Goal: Information Seeking & Learning: Compare options

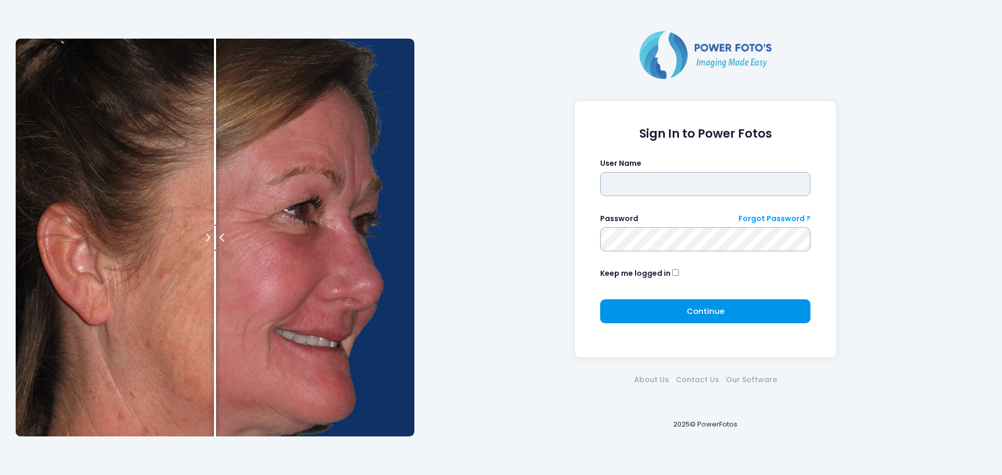
type input "******"
click at [721, 311] on span "Continue" at bounding box center [705, 311] width 38 height 11
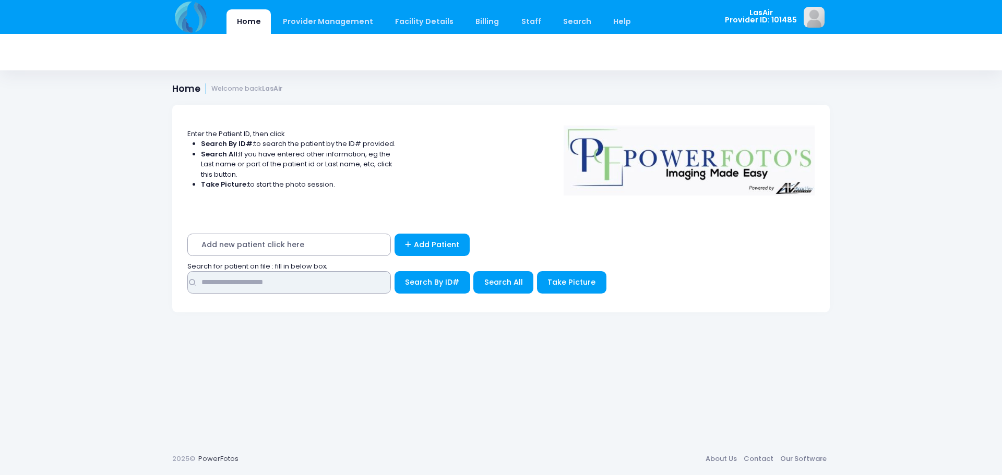
click at [339, 285] on input "text" at bounding box center [288, 282] width 203 height 22
type input "**********"
click at [420, 270] on div "Search for patient on file : fill in below box;" at bounding box center [501, 266] width 637 height 10
click at [420, 280] on span "Search By ID#" at bounding box center [432, 282] width 54 height 10
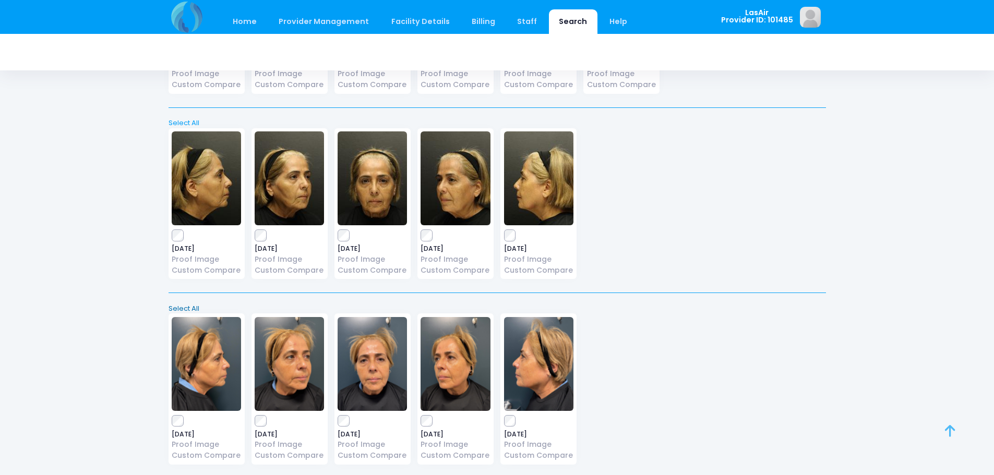
scroll to position [243, 0]
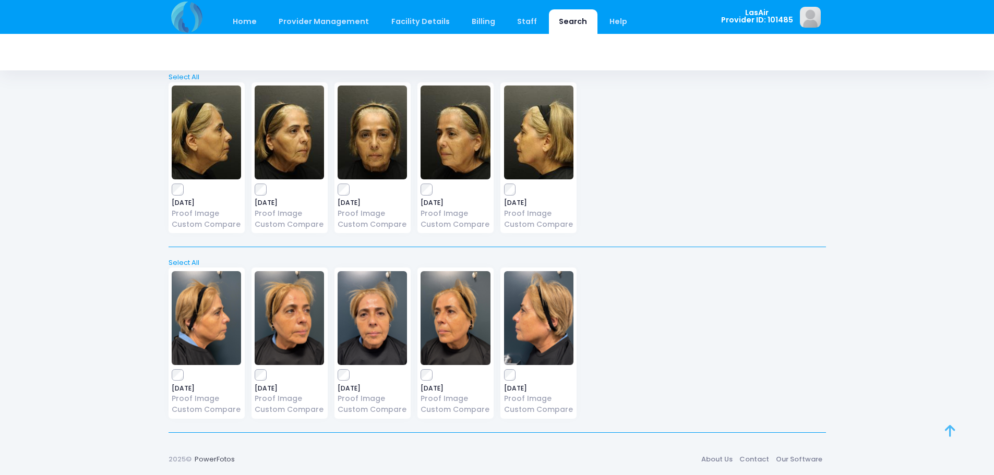
click at [959, 434] on link at bounding box center [961, 442] width 33 height 33
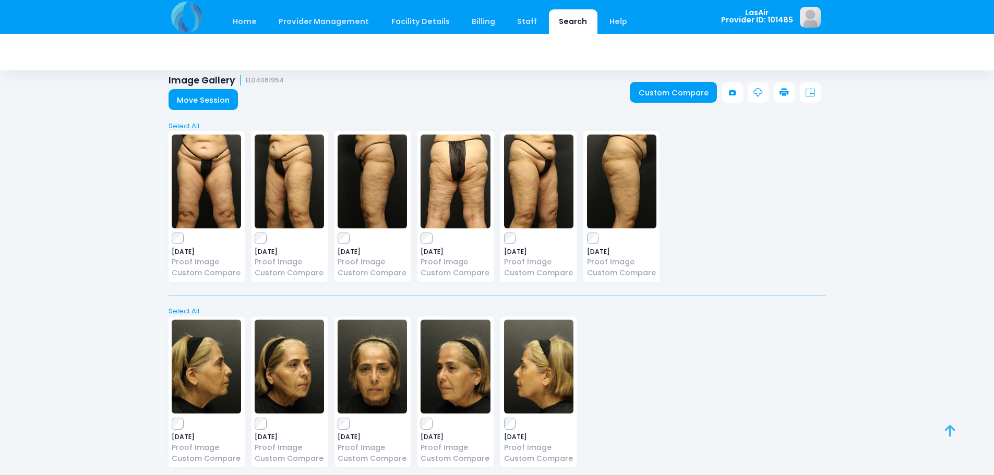
scroll to position [0, 0]
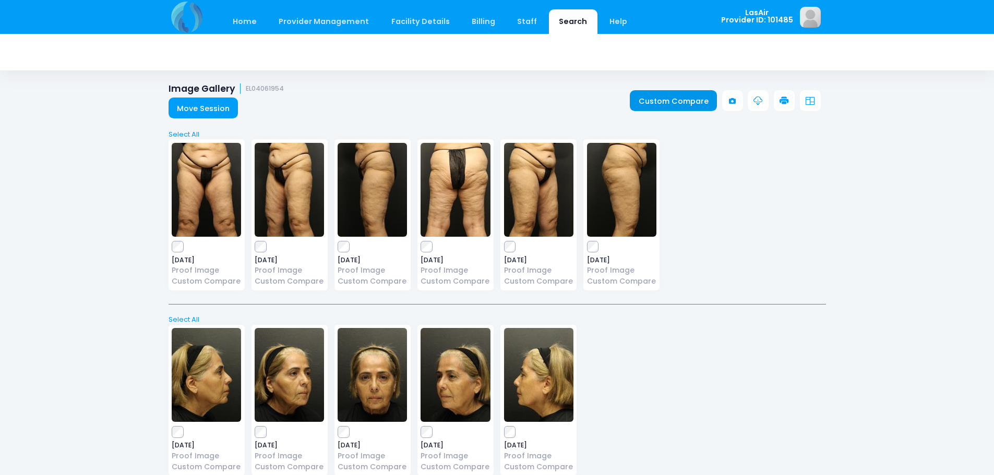
click at [649, 95] on link "Custom Compare" at bounding box center [673, 100] width 87 height 21
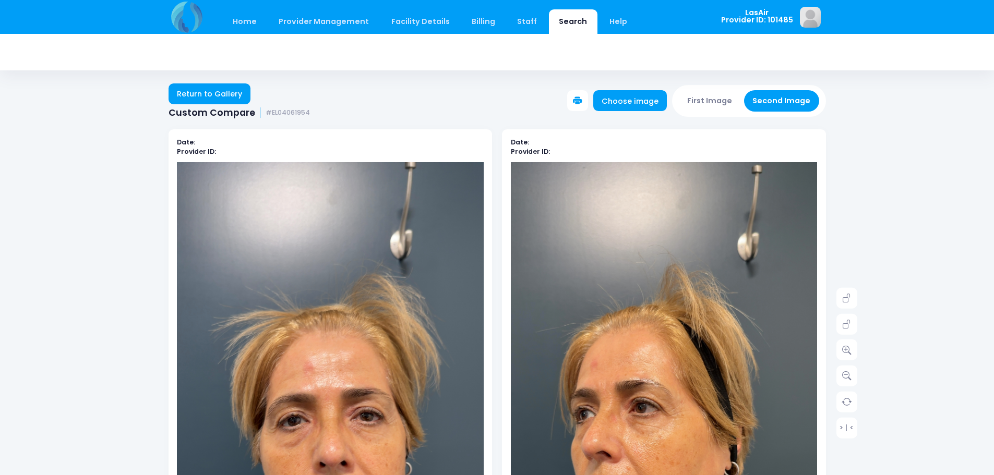
click at [582, 100] on icon at bounding box center [577, 100] width 9 height 9
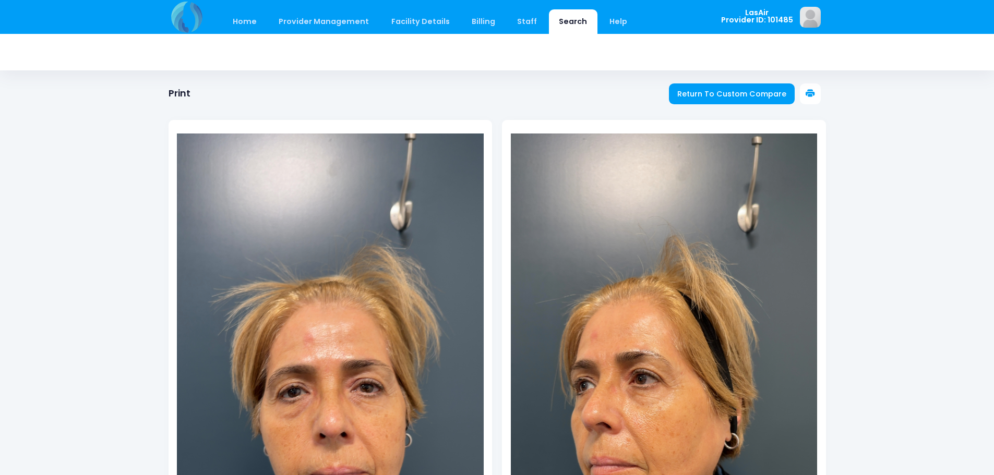
click at [815, 90] on button at bounding box center [810, 93] width 21 height 21
click at [813, 85] on button at bounding box center [810, 93] width 21 height 21
click at [805, 94] on icon at bounding box center [809, 93] width 9 height 9
click at [756, 90] on span "Return To Custom Compare" at bounding box center [731, 94] width 109 height 10
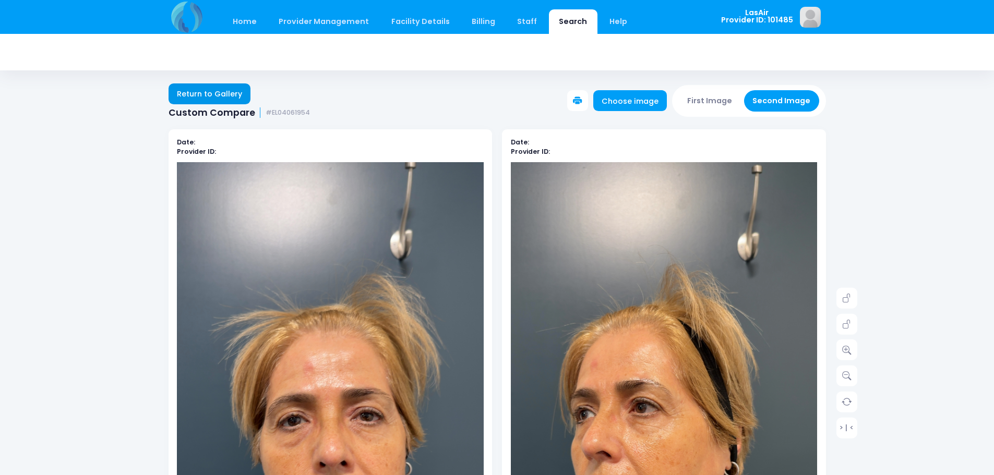
click at [178, 96] on link "Return to Gallery" at bounding box center [209, 93] width 82 height 21
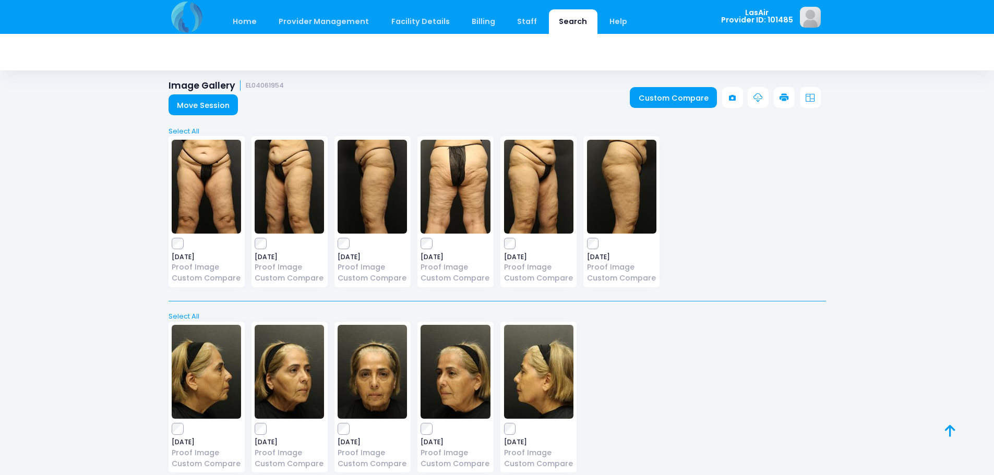
scroll to position [243, 0]
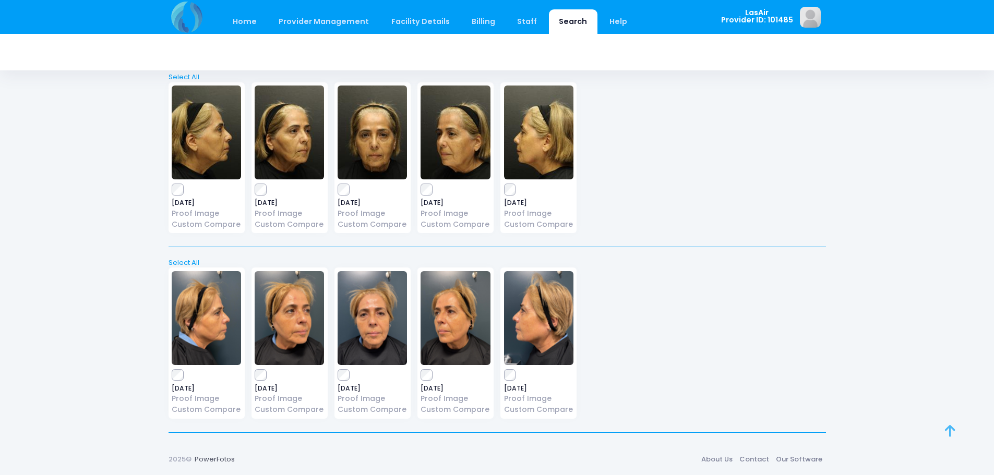
click at [960, 432] on link at bounding box center [961, 442] width 33 height 33
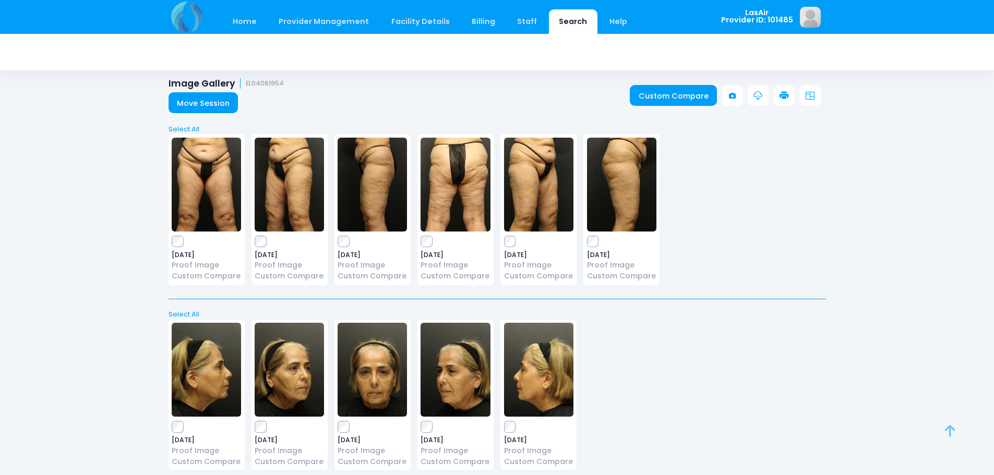
scroll to position [0, 0]
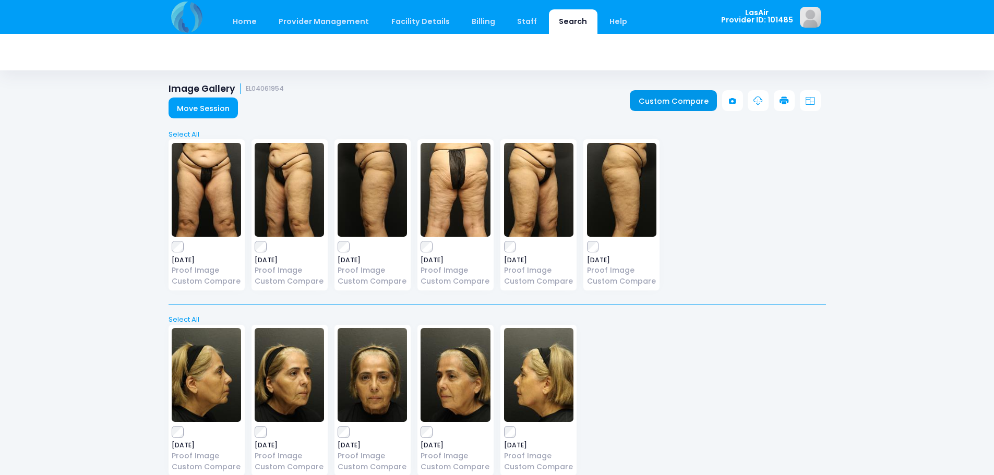
click at [687, 102] on link "Custom Compare" at bounding box center [673, 100] width 87 height 21
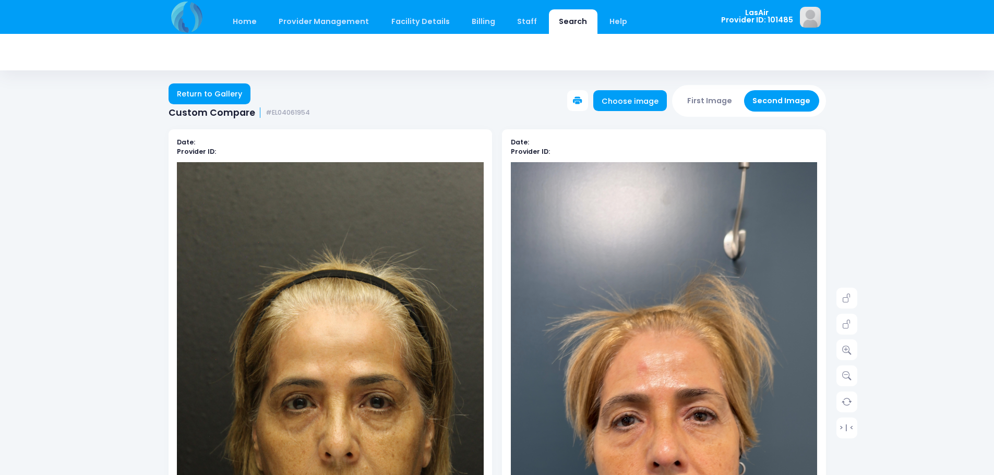
click at [587, 94] on button at bounding box center [577, 100] width 21 height 21
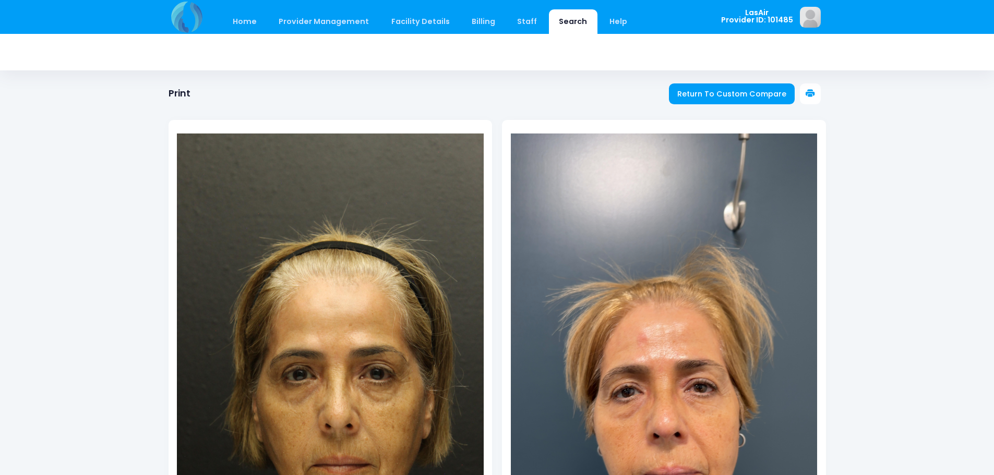
click at [809, 96] on icon at bounding box center [809, 93] width 9 height 9
click at [737, 100] on div at bounding box center [496, 333] width 657 height 469
click at [730, 94] on span "Return To Custom Compare" at bounding box center [731, 94] width 109 height 10
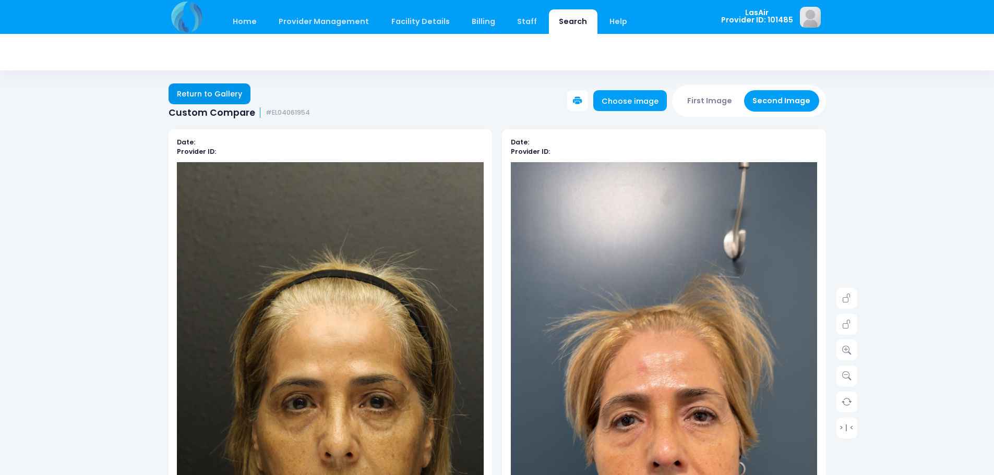
click at [205, 89] on link "Return to Gallery" at bounding box center [209, 93] width 82 height 21
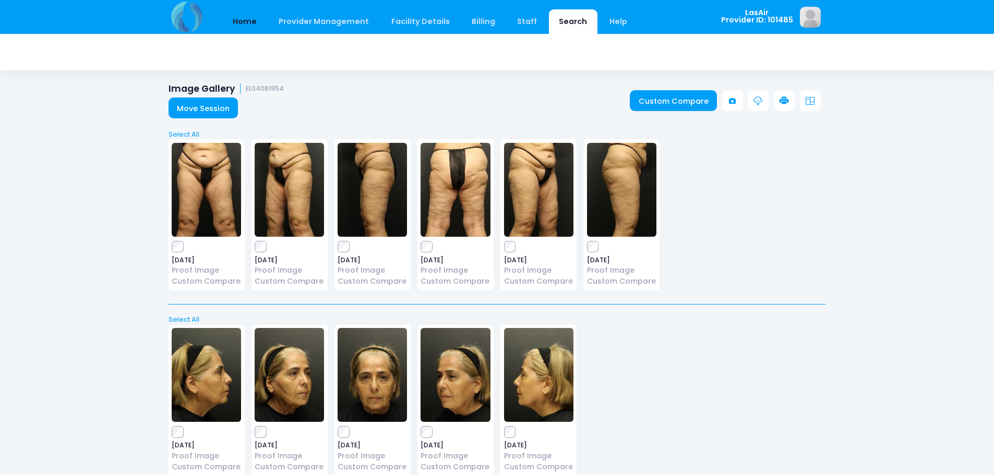
click at [240, 22] on link "Home" at bounding box center [245, 21] width 44 height 25
